Goal: Register for event/course

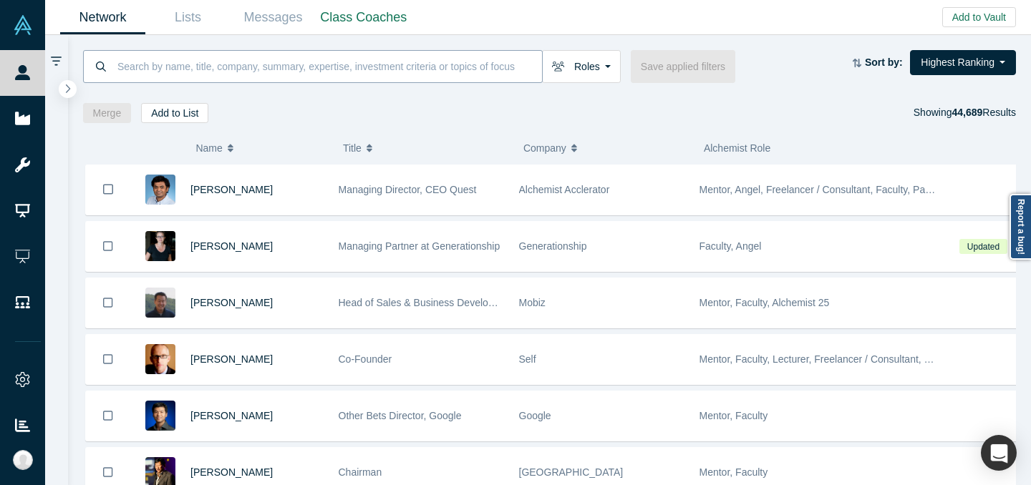
click at [238, 77] on input at bounding box center [329, 66] width 426 height 34
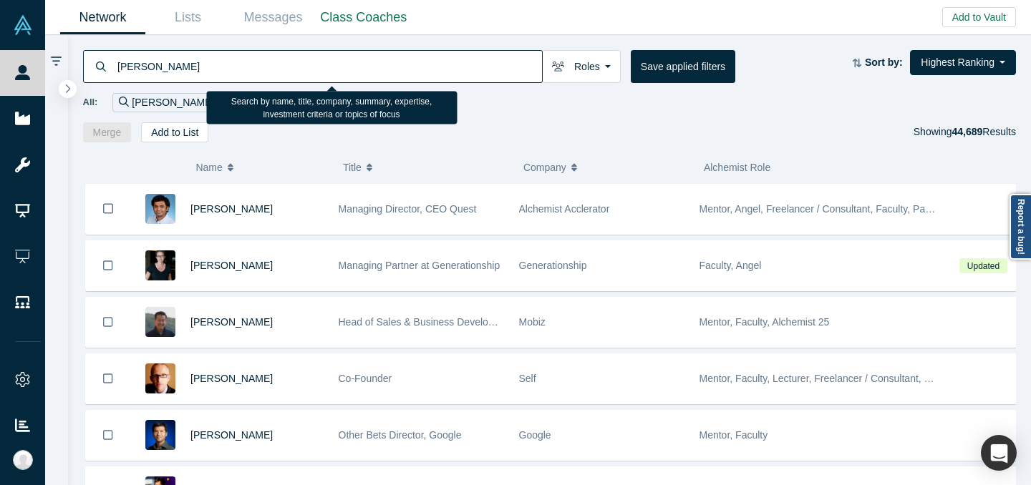
type input "[PERSON_NAME]"
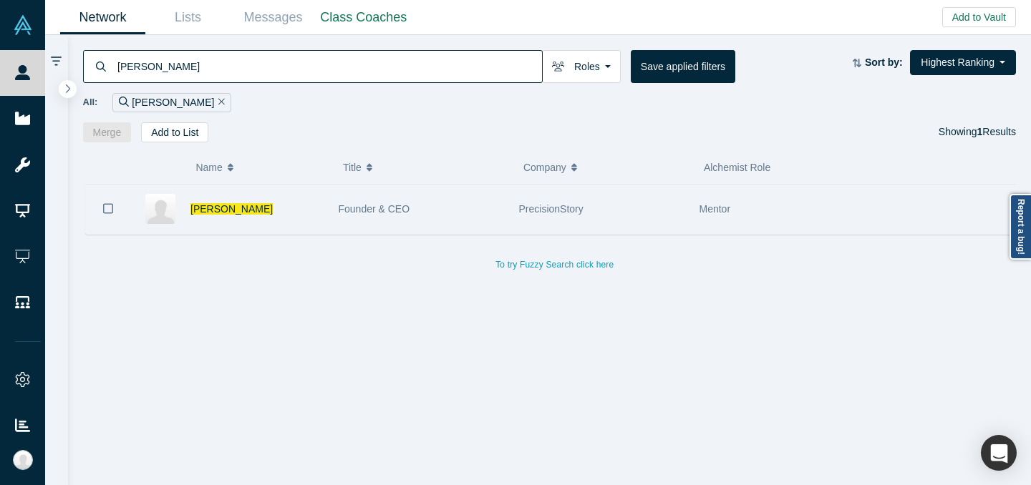
click at [470, 207] on div "Founder & CEO" at bounding box center [421, 209] width 165 height 49
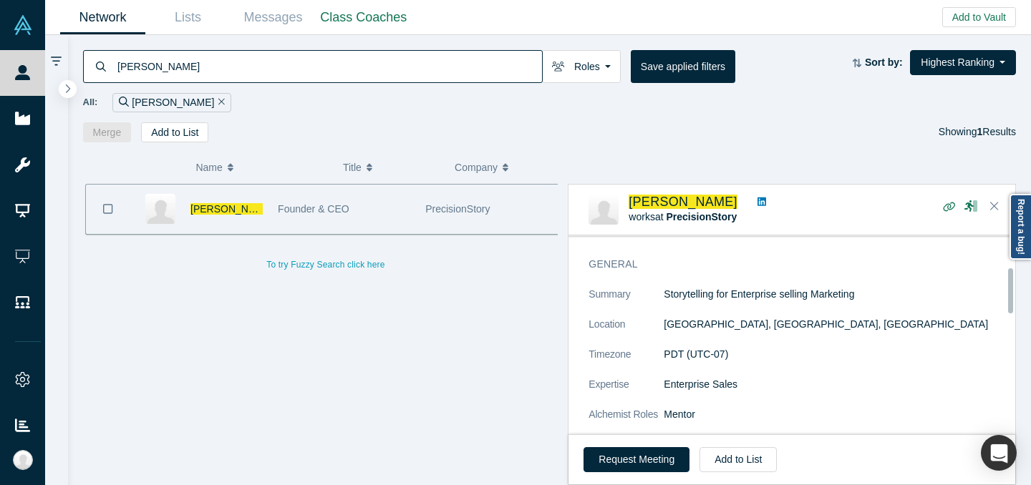
scroll to position [152, 0]
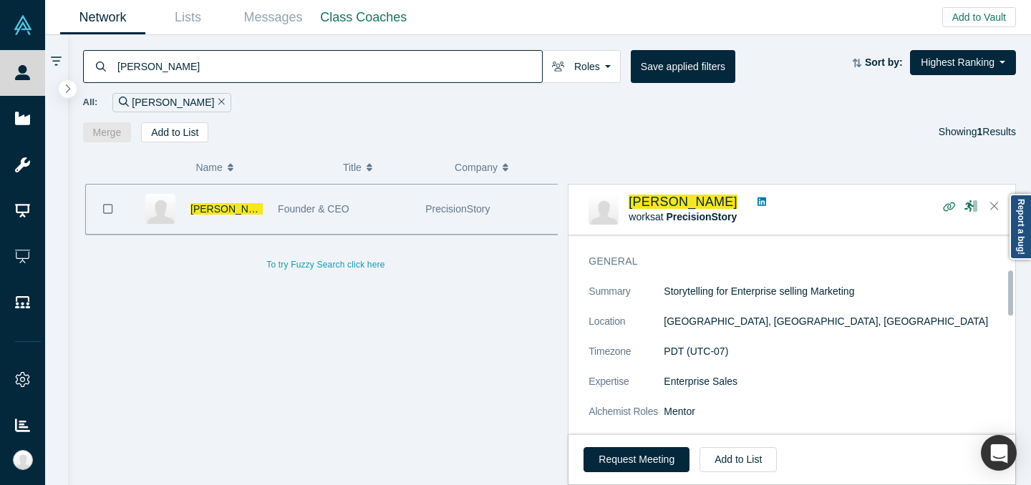
click at [758, 199] on icon at bounding box center [762, 202] width 9 height 9
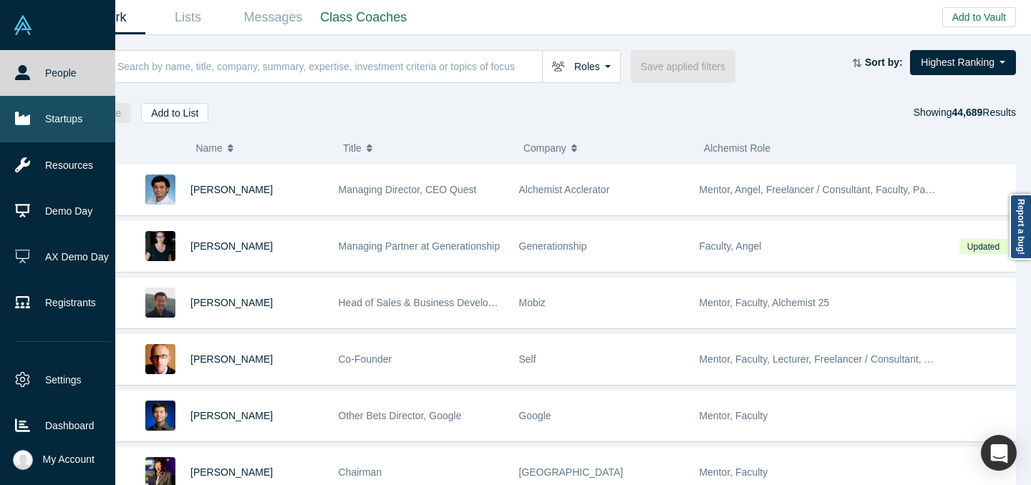
click at [42, 124] on link "Startups" at bounding box center [63, 119] width 126 height 46
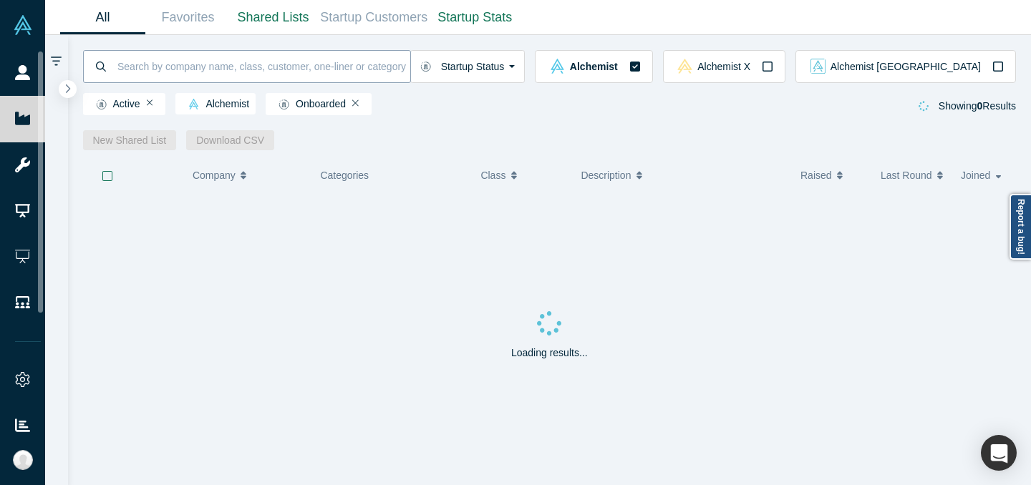
click at [220, 64] on input at bounding box center [263, 66] width 294 height 34
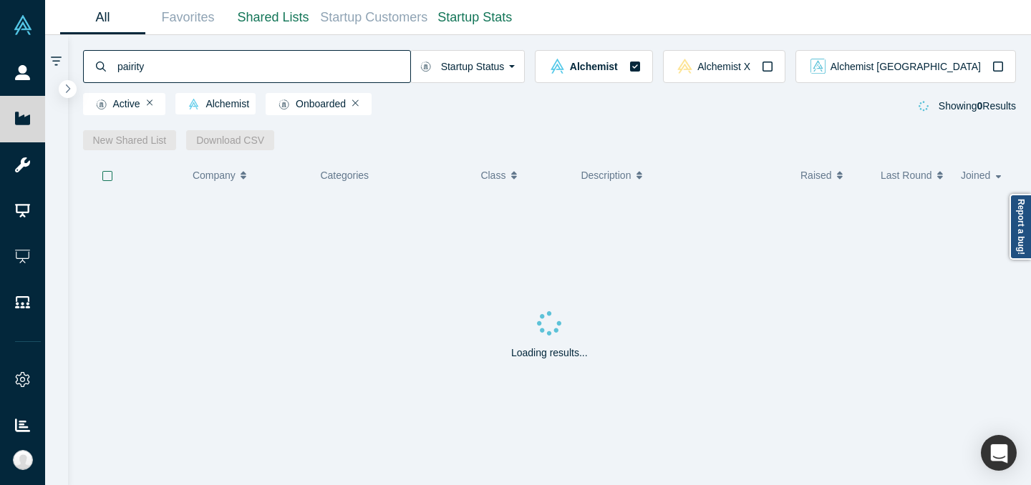
type input "pairity"
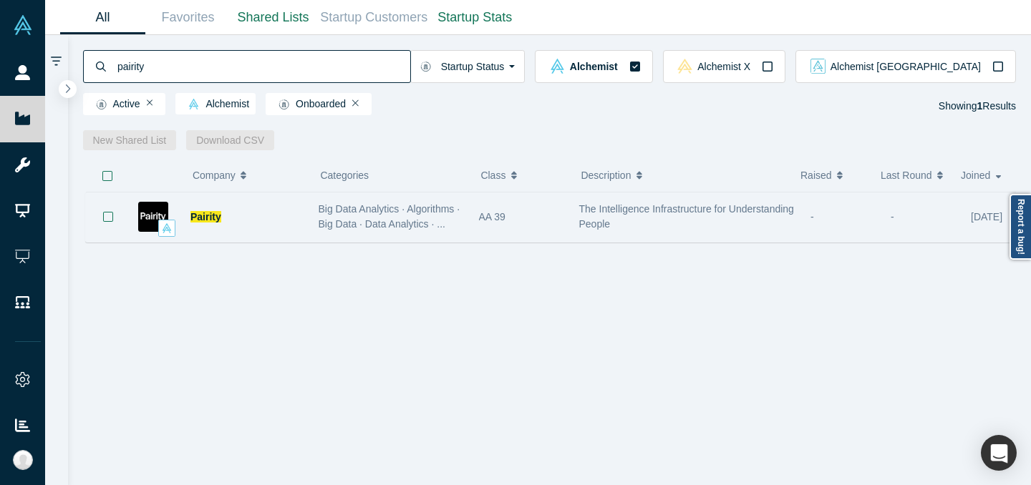
click at [264, 233] on div "Pairity" at bounding box center [246, 217] width 113 height 49
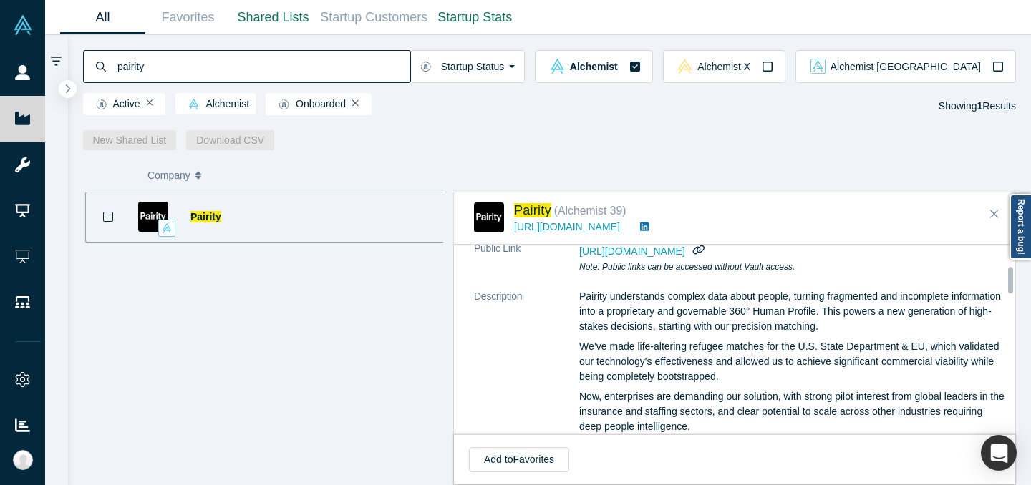
scroll to position [155, 0]
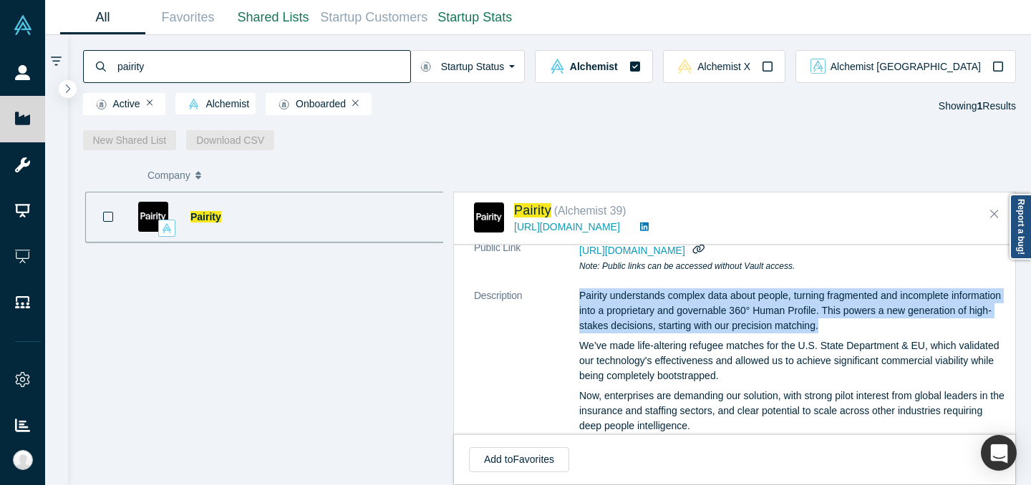
drag, startPoint x: 586, startPoint y: 290, endPoint x: 911, endPoint y: 330, distance: 328.2
click at [911, 330] on p "Pairity understands complex data about people, turning fragmented and incomplet…" at bounding box center [792, 311] width 427 height 45
copy p "Pairity understands complex data about people, turning fragmented and incomplet…"
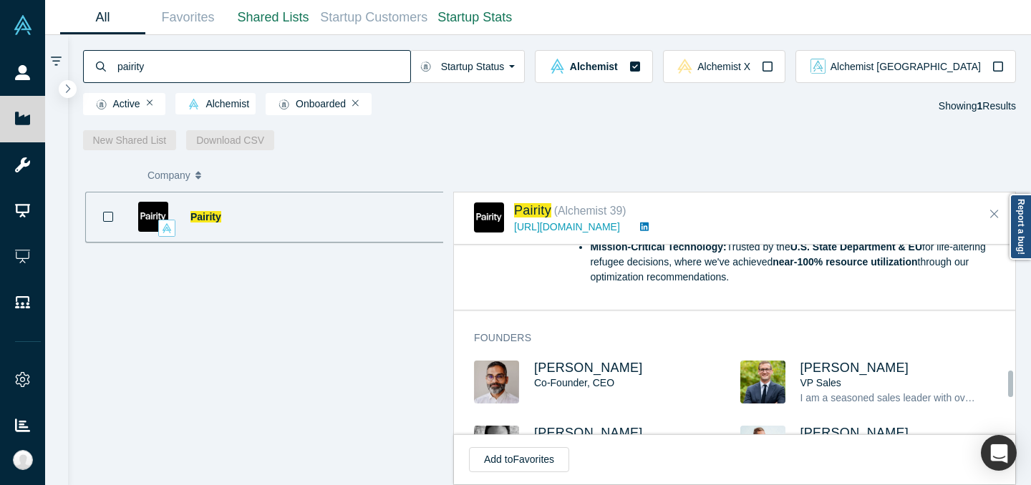
scroll to position [923, 0]
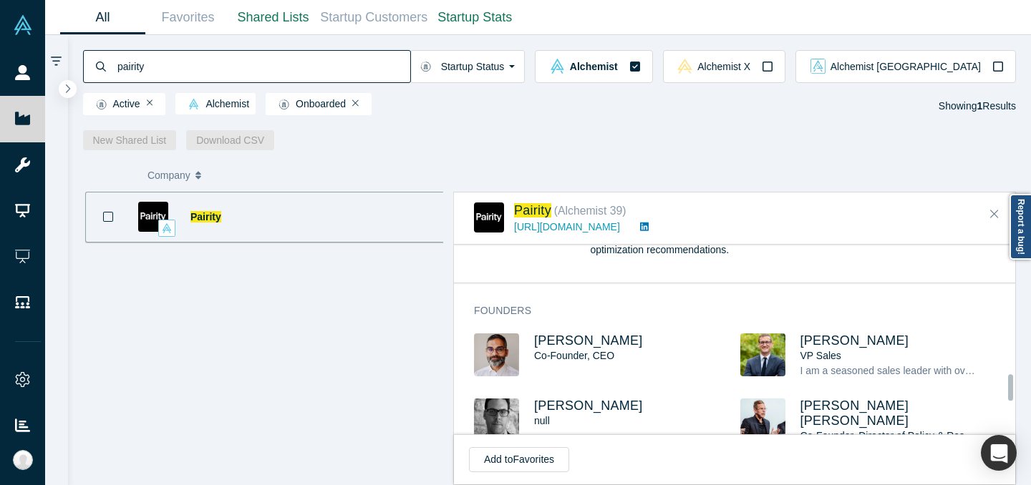
click at [598, 343] on span "[PERSON_NAME]" at bounding box center [588, 341] width 109 height 14
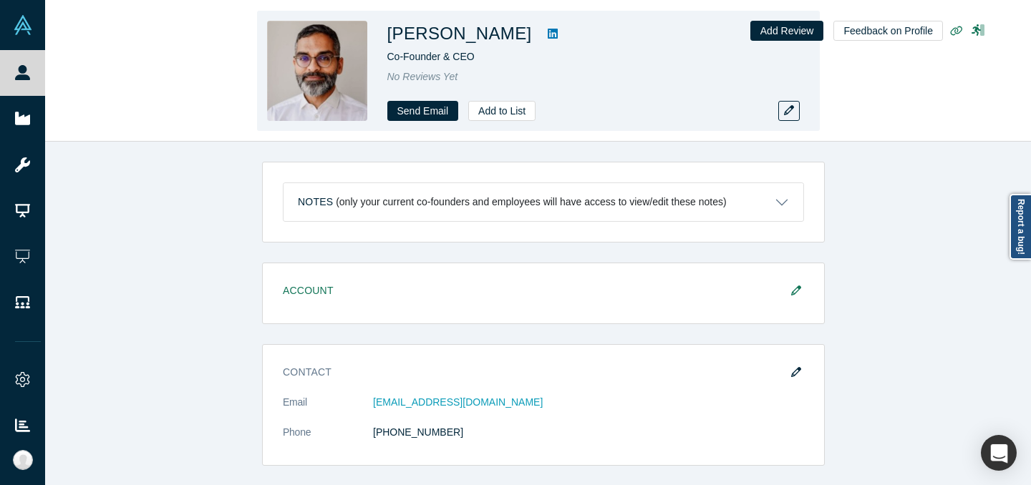
click at [548, 33] on icon at bounding box center [553, 33] width 10 height 11
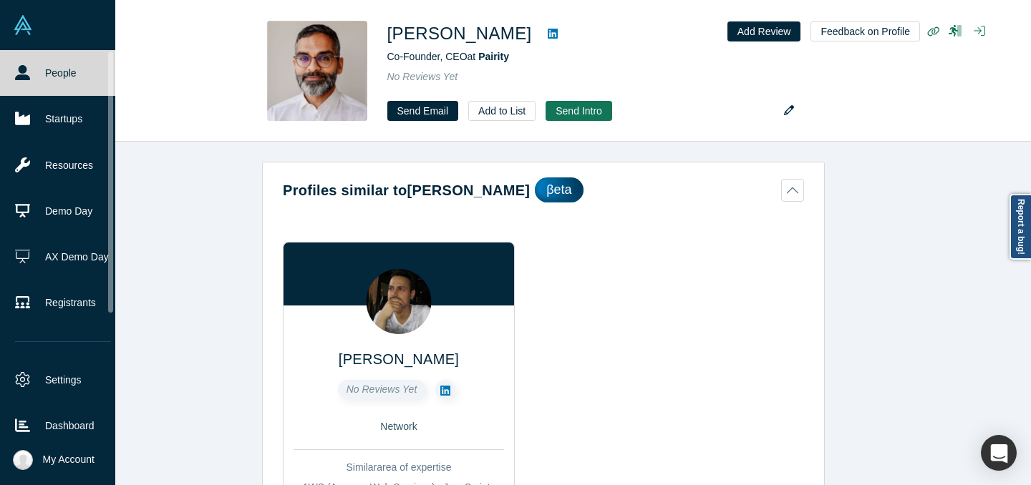
click at [25, 74] on icon at bounding box center [22, 72] width 15 height 15
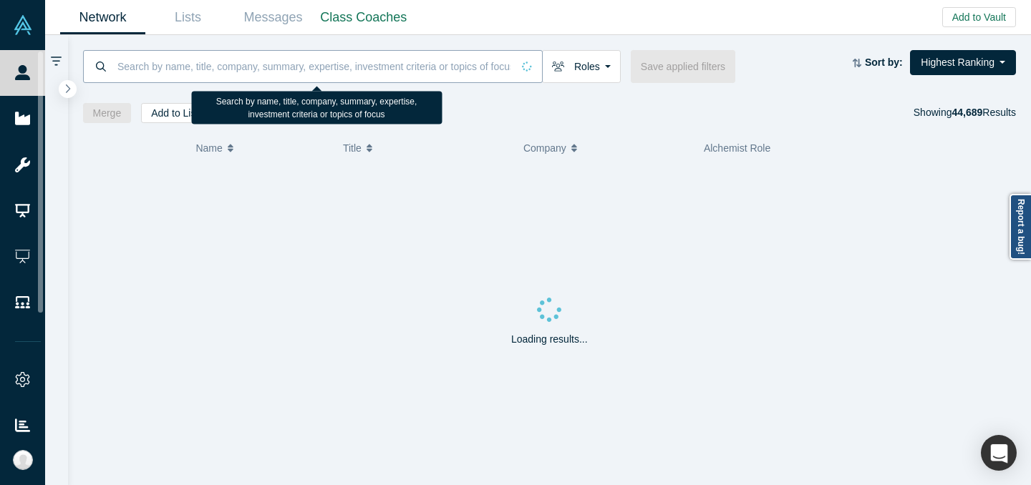
click at [261, 77] on input at bounding box center [314, 66] width 396 height 34
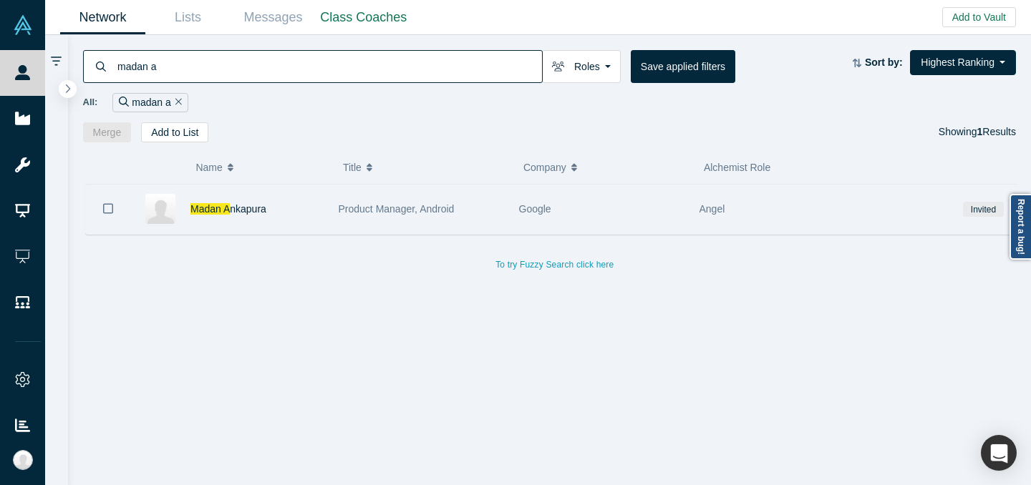
click at [297, 198] on div "Madan A nkapura" at bounding box center [256, 209] width 133 height 49
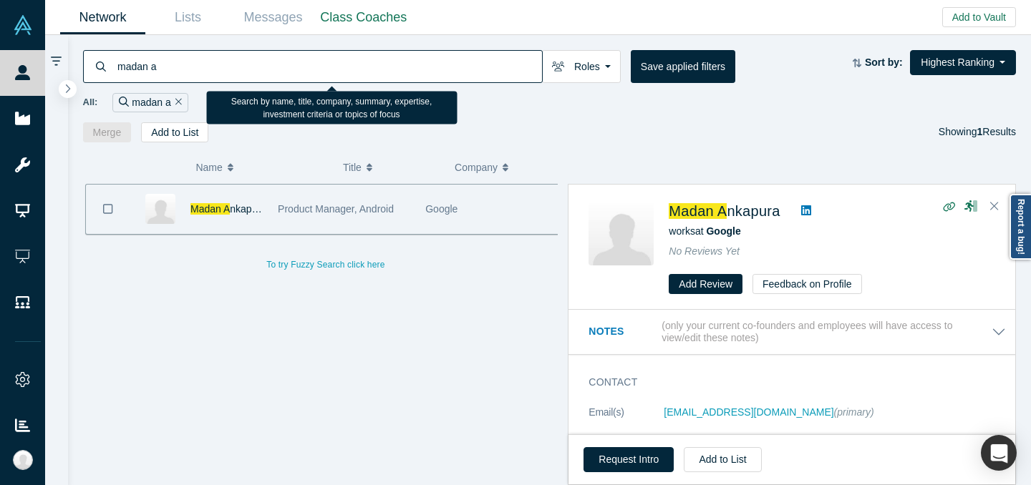
click at [362, 64] on input "madan a" at bounding box center [329, 66] width 426 height 34
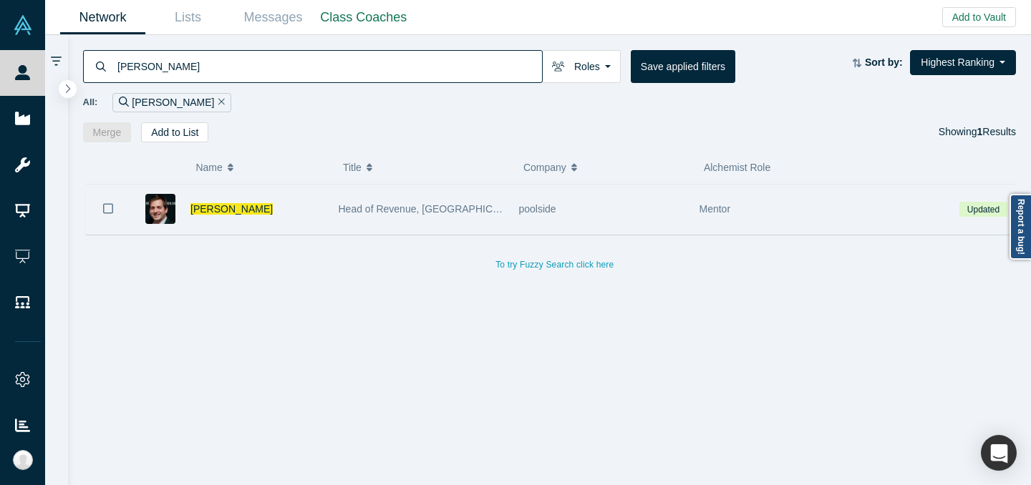
click at [472, 201] on div "Head of Revenue, [GEOGRAPHIC_DATA]" at bounding box center [421, 209] width 165 height 49
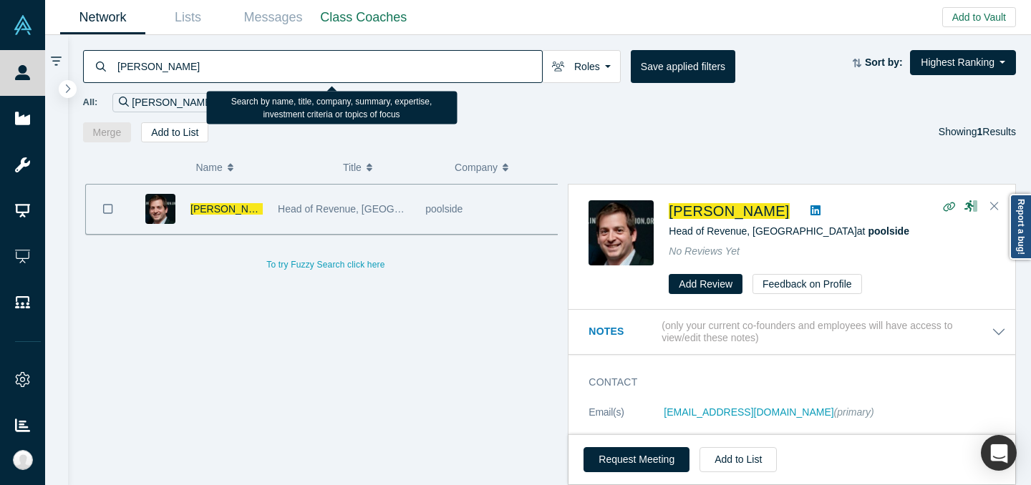
click at [431, 64] on input "[PERSON_NAME]" at bounding box center [329, 66] width 426 height 34
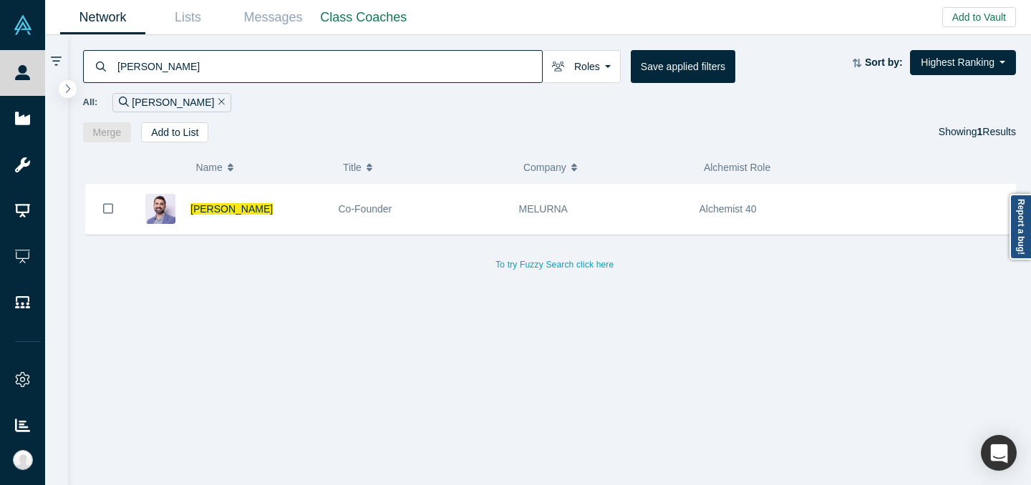
type input "[PERSON_NAME]"
click at [601, 182] on button "Company" at bounding box center [605, 168] width 165 height 30
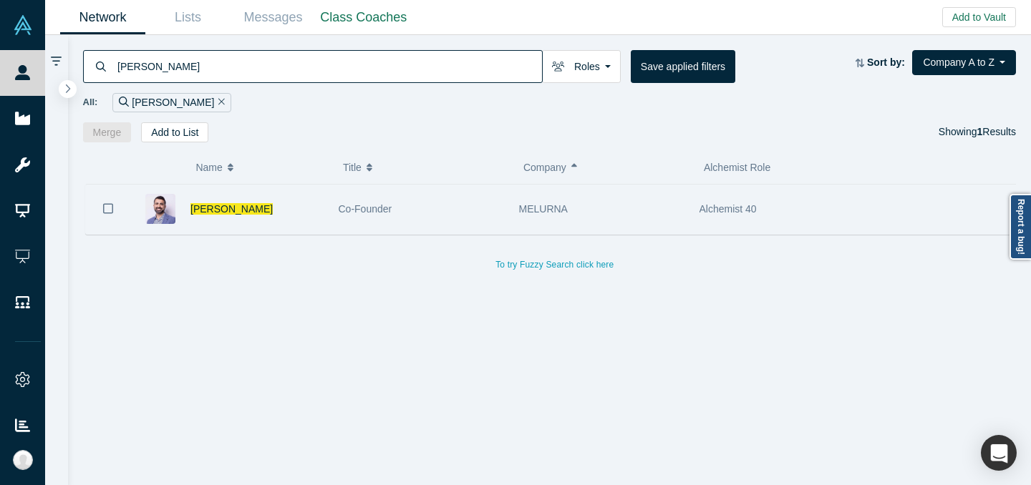
click at [537, 206] on span "MELURNA" at bounding box center [543, 208] width 49 height 11
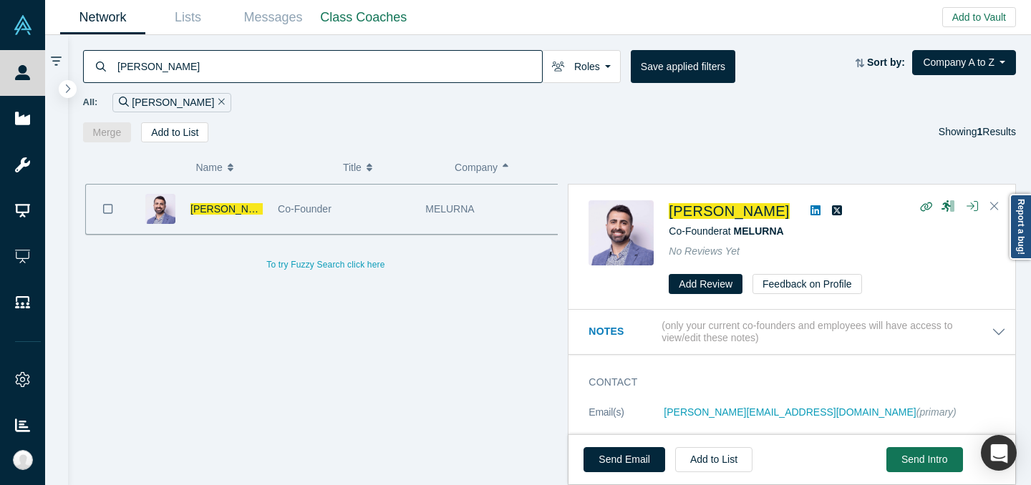
click at [811, 208] on icon at bounding box center [816, 210] width 10 height 10
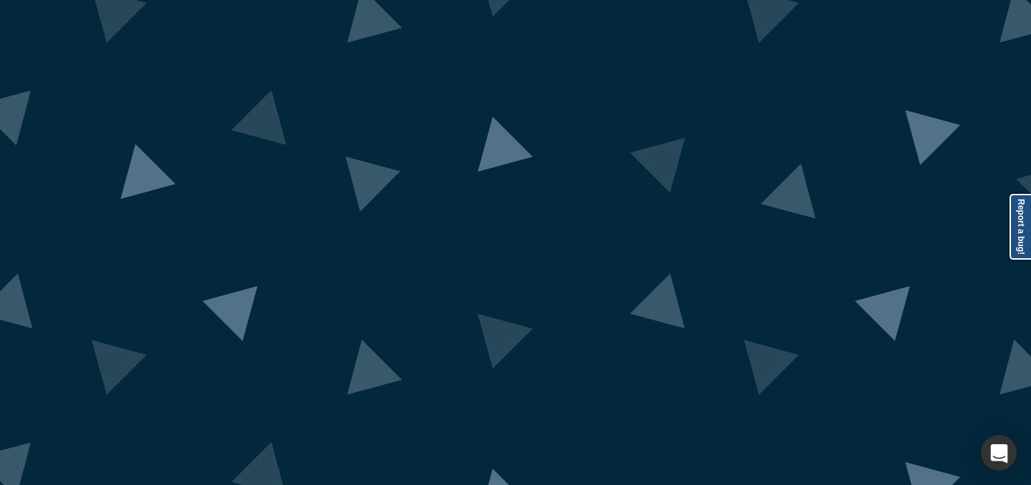
scroll to position [119, 0]
